Goal: Transaction & Acquisition: Purchase product/service

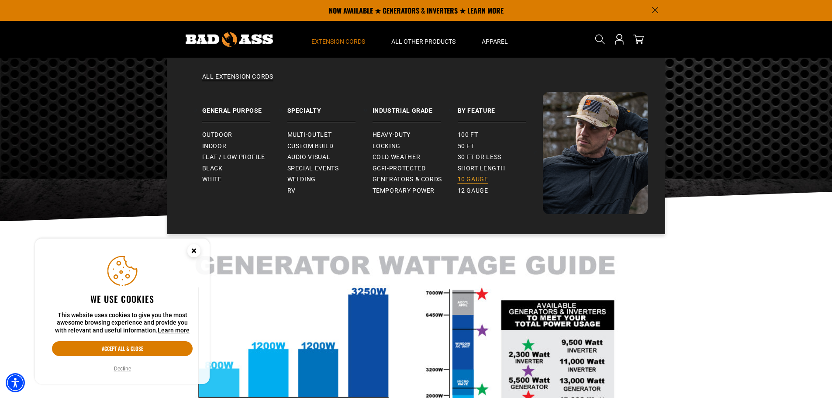
click at [476, 181] on span "10 gauge" at bounding box center [473, 180] width 31 height 8
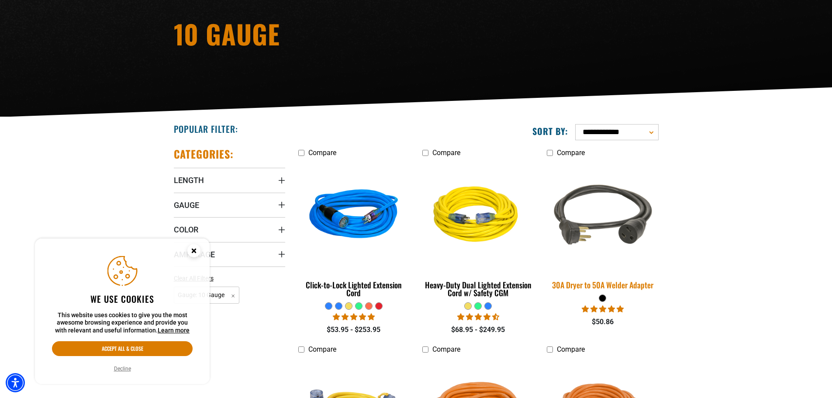
scroll to position [120, 0]
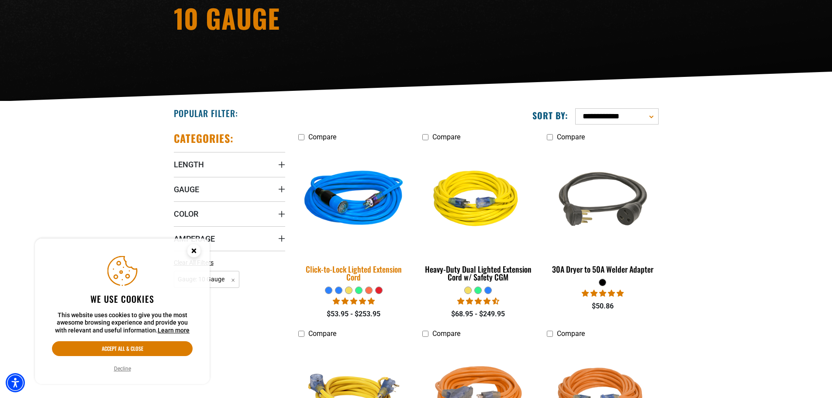
click at [340, 201] on img at bounding box center [354, 200] width 122 height 112
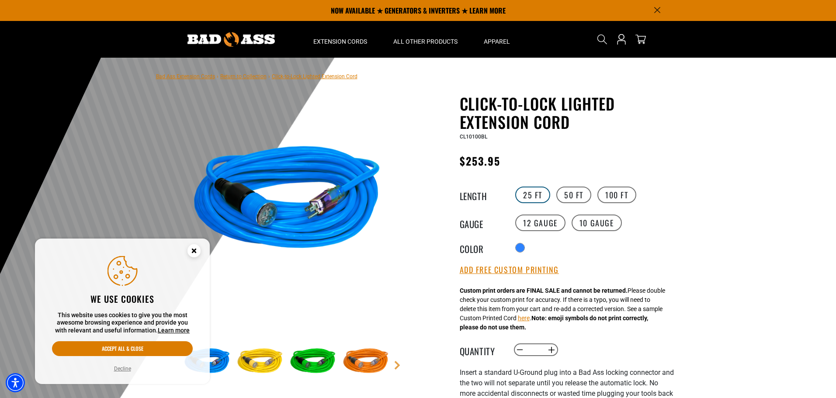
click at [529, 198] on label "25 FT" at bounding box center [532, 195] width 35 height 17
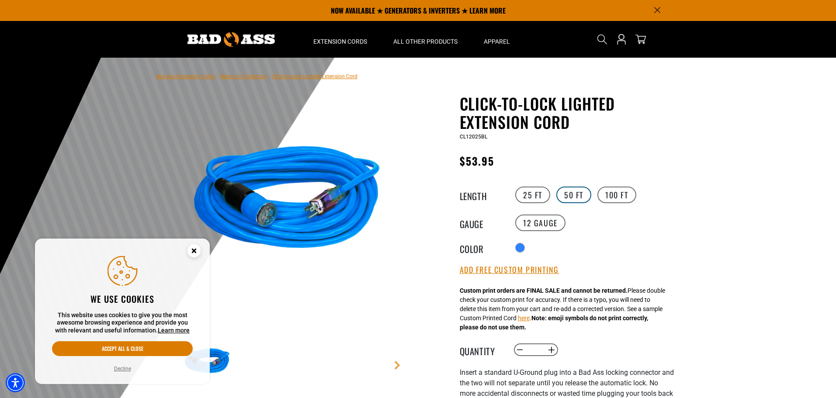
click at [580, 193] on label "50 FT" at bounding box center [573, 195] width 35 height 17
click at [610, 191] on label "100 FT" at bounding box center [616, 195] width 39 height 17
click at [599, 225] on label "10 Gauge" at bounding box center [596, 223] width 50 height 17
click at [581, 186] on div "25 FT 50 FT 100 FT" at bounding box center [593, 194] width 161 height 19
click at [576, 197] on label "50 FT" at bounding box center [573, 195] width 35 height 17
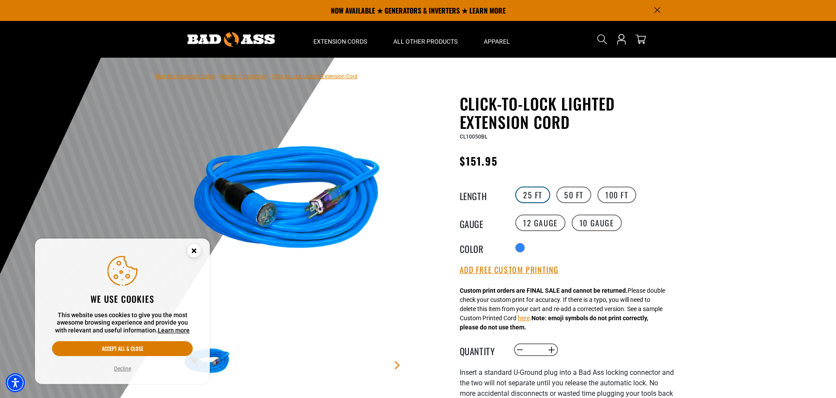
click at [540, 197] on label "25 FT" at bounding box center [532, 195] width 35 height 17
click at [572, 193] on label "50 FT" at bounding box center [573, 195] width 35 height 17
click at [598, 227] on label "10 Gauge" at bounding box center [596, 223] width 50 height 17
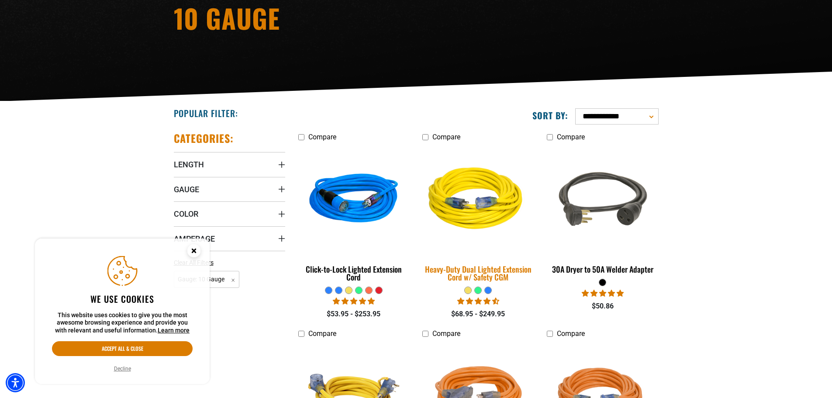
click at [470, 213] on img at bounding box center [478, 200] width 122 height 112
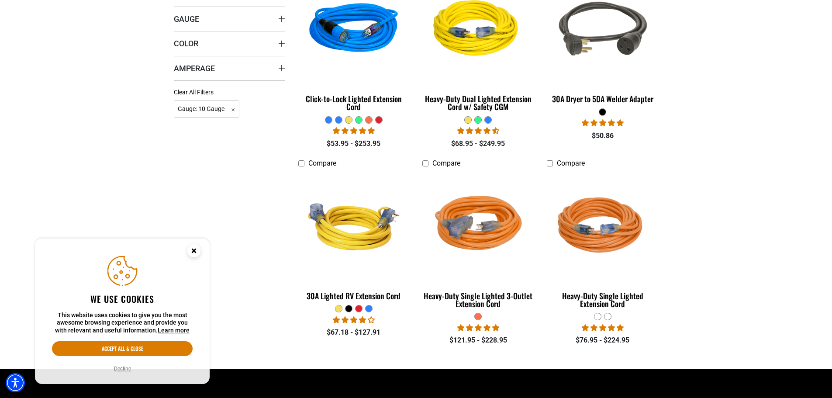
scroll to position [295, 0]
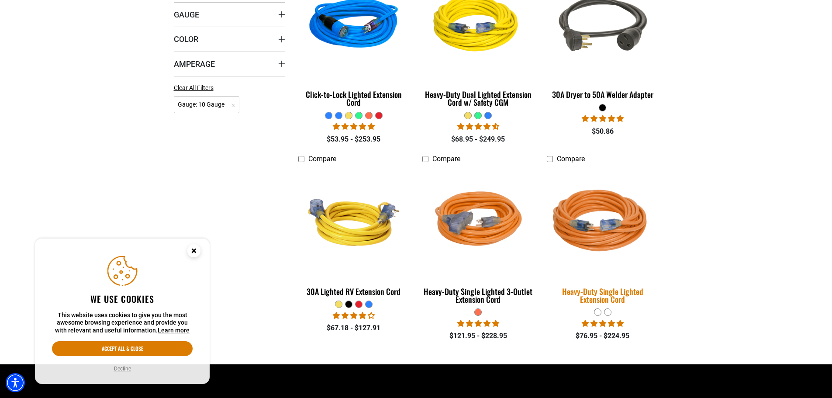
click at [616, 210] on img at bounding box center [603, 222] width 122 height 112
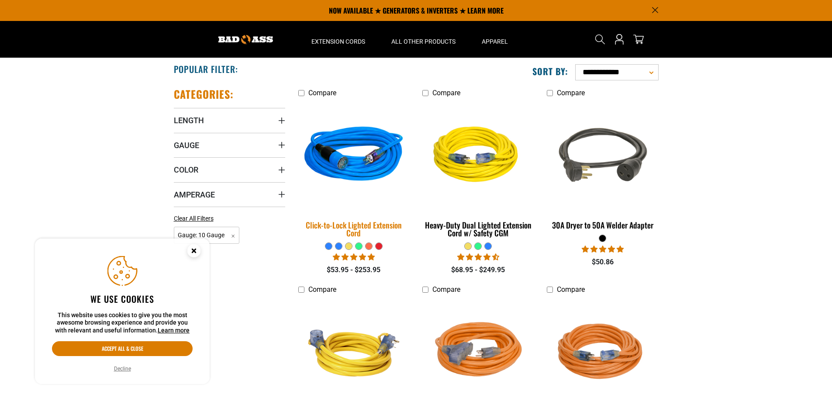
scroll to position [164, 0]
click at [359, 152] on img at bounding box center [354, 156] width 122 height 112
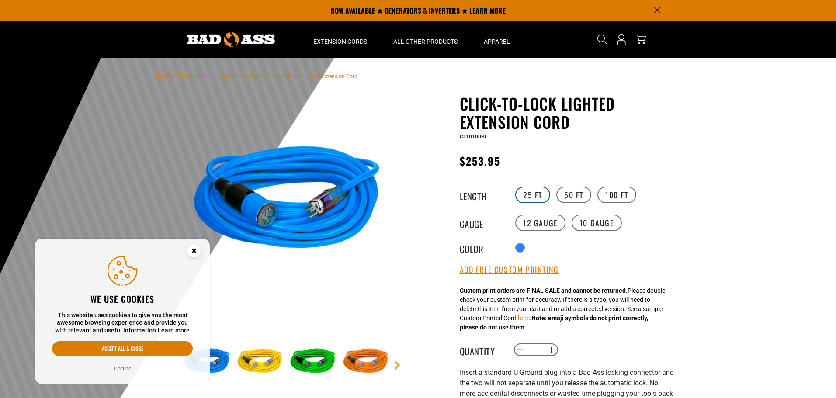
click at [534, 192] on label "25 FT" at bounding box center [532, 195] width 35 height 17
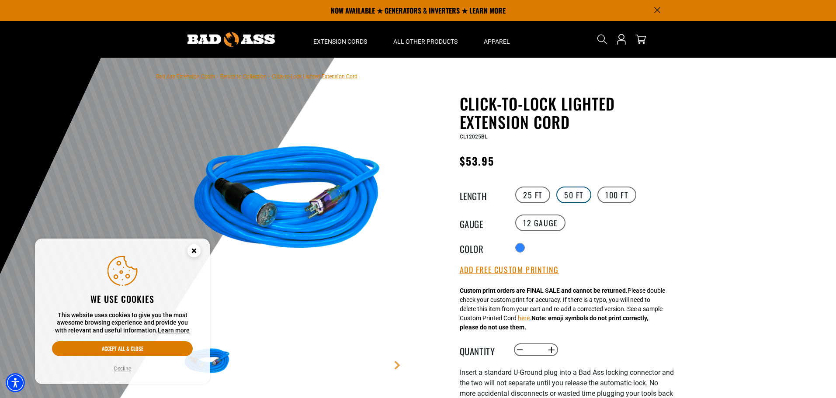
click at [565, 194] on label "50 FT" at bounding box center [573, 195] width 35 height 17
click at [595, 225] on label "10 Gauge" at bounding box center [596, 223] width 50 height 17
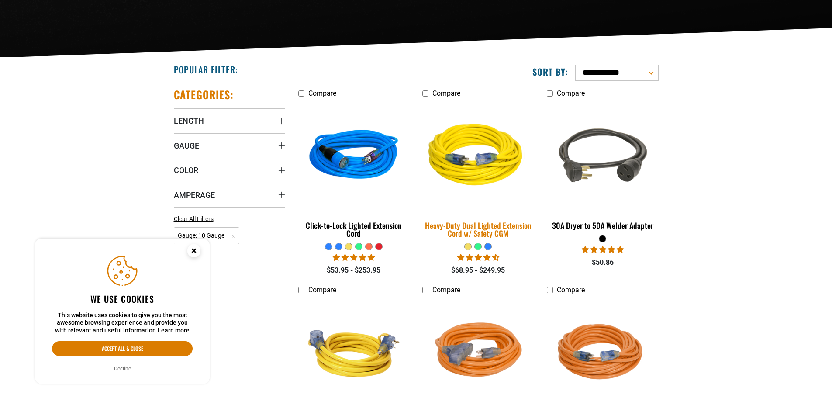
click at [475, 160] on img at bounding box center [478, 156] width 122 height 112
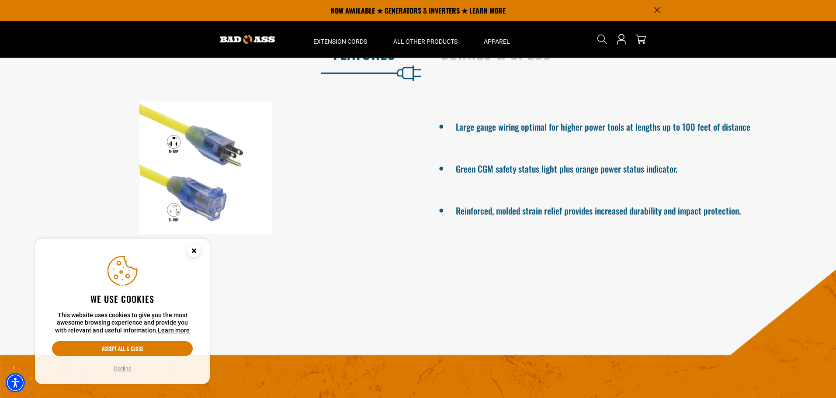
scroll to position [524, 0]
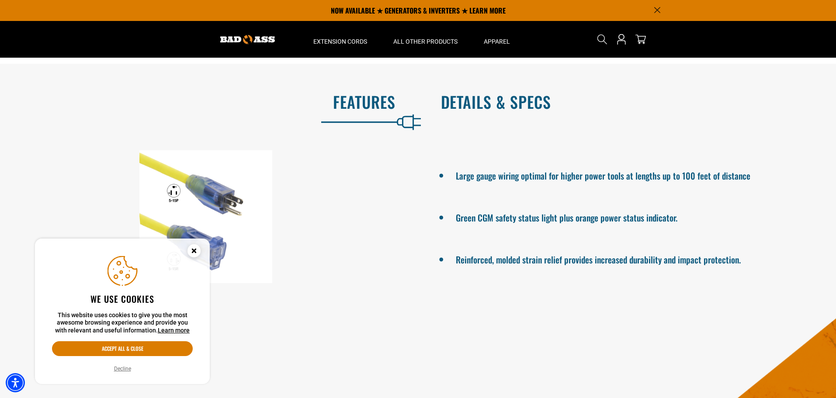
click at [502, 107] on h2 "Details & Specs" at bounding box center [629, 102] width 377 height 18
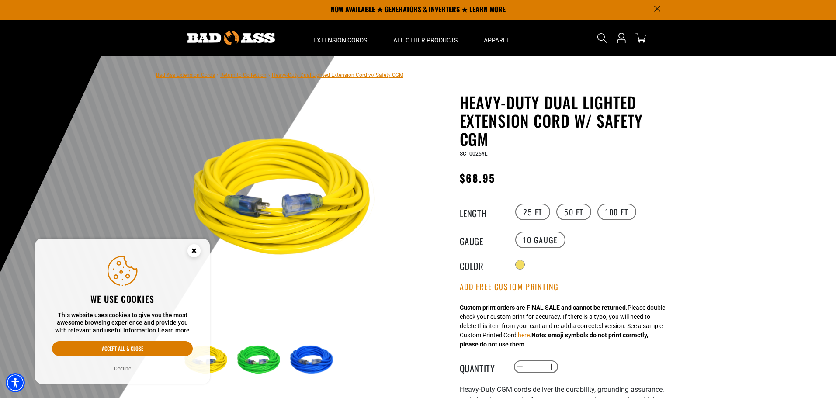
scroll to position [0, 0]
